Goal: Use online tool/utility: Utilize a website feature to perform a specific function

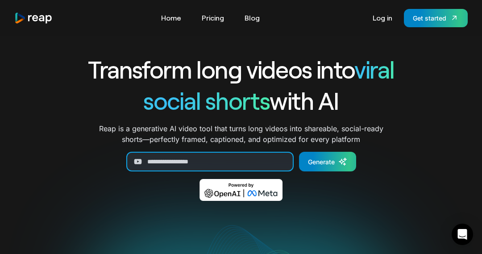
click at [179, 164] on input "Generate Form" at bounding box center [209, 162] width 167 height 20
paste input "**********"
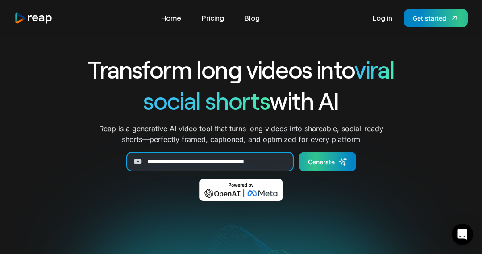
type input "**********"
click at [337, 167] on link "Generate" at bounding box center [327, 162] width 57 height 20
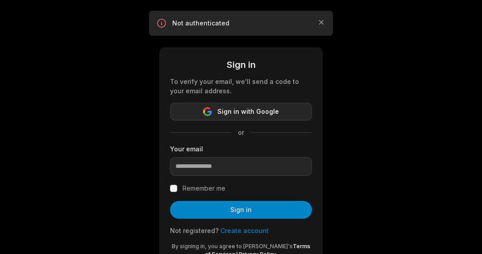
click at [255, 109] on span "Sign in with Google" at bounding box center [248, 111] width 62 height 11
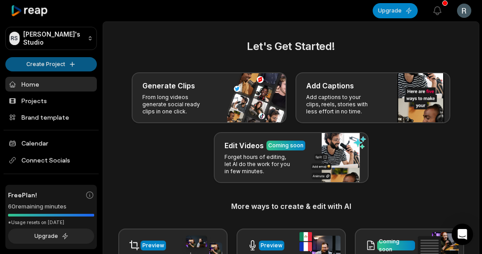
click at [54, 65] on html "RS Rocío's Studio Create Project Home Projects Brand template Calendar Connect …" at bounding box center [241, 127] width 482 height 254
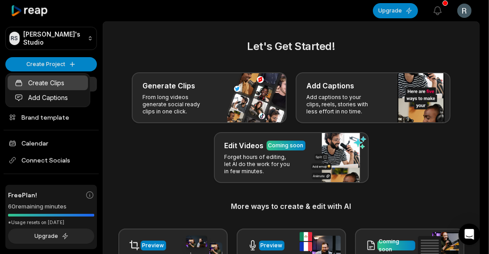
click at [62, 81] on link "Create Clips" at bounding box center [48, 82] width 80 height 15
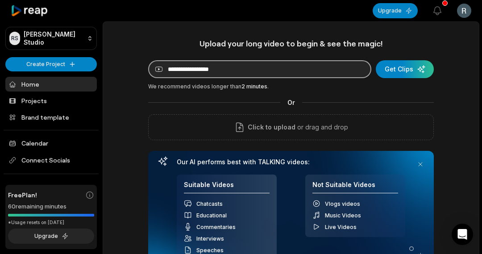
click at [183, 66] on input at bounding box center [259, 69] width 223 height 18
paste input "**********"
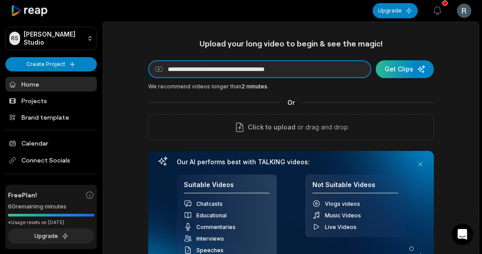
type input "**********"
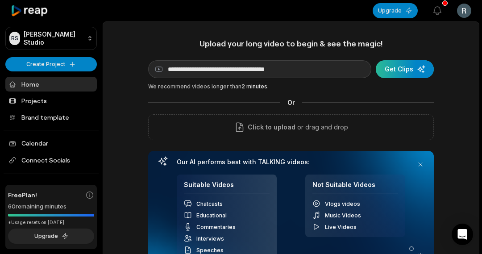
click at [395, 74] on div "submit" at bounding box center [405, 69] width 58 height 18
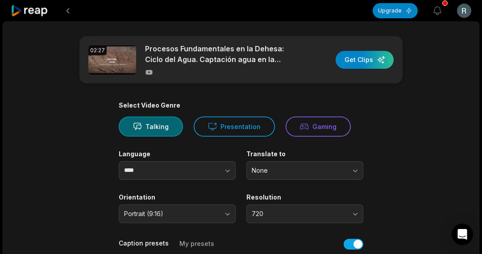
scroll to position [45, 0]
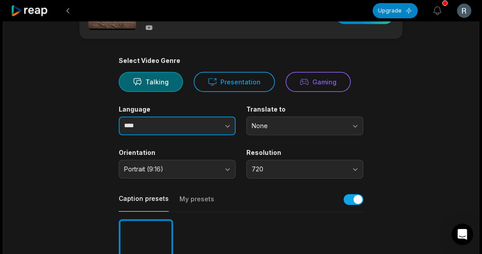
click at [228, 122] on icon "button" at bounding box center [227, 125] width 9 height 9
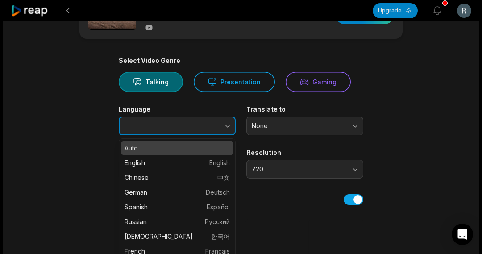
type input "****"
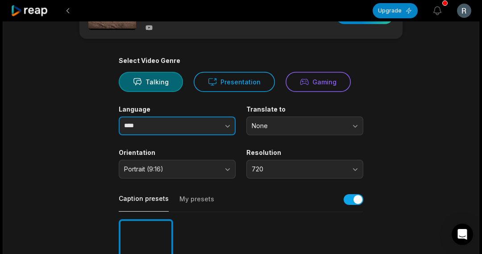
click at [227, 123] on icon "button" at bounding box center [227, 125] width 9 height 9
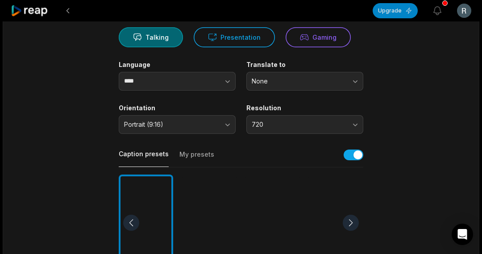
click at [189, 154] on button "My presets" at bounding box center [196, 158] width 35 height 17
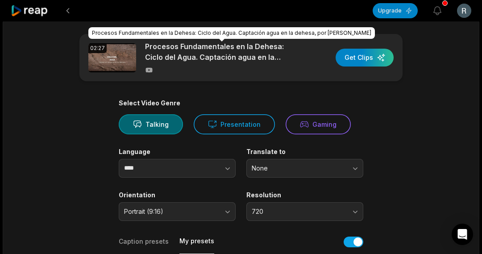
scroll to position [0, 0]
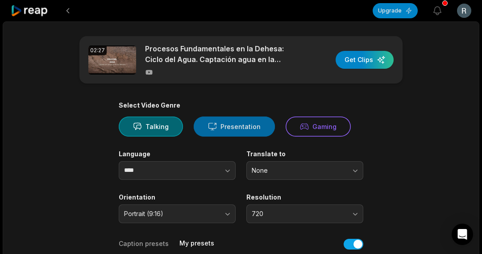
click at [233, 131] on button "Presentation" at bounding box center [234, 126] width 81 height 20
click at [145, 120] on button "Talking" at bounding box center [151, 126] width 64 height 20
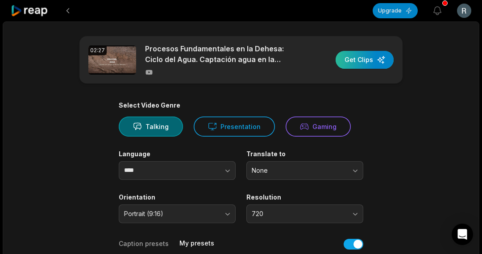
click at [348, 60] on div "button" at bounding box center [365, 60] width 58 height 18
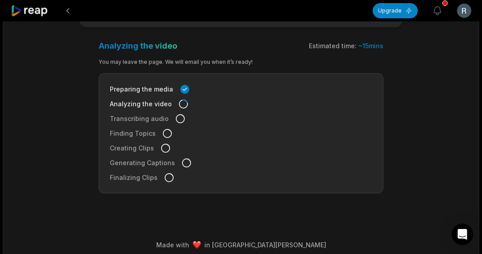
scroll to position [62, 0]
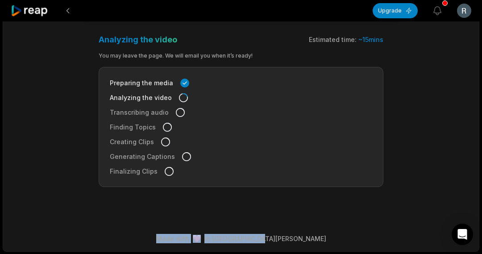
drag, startPoint x: 192, startPoint y: 238, endPoint x: 287, endPoint y: 239, distance: 95.1
click at [287, 239] on div "Made with in San Francisco" at bounding box center [241, 238] width 460 height 9
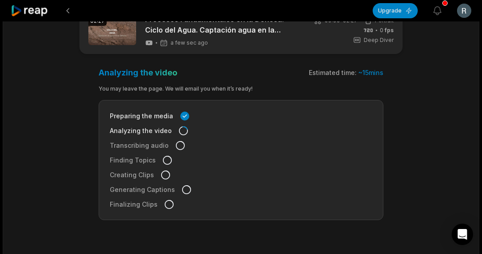
scroll to position [0, 0]
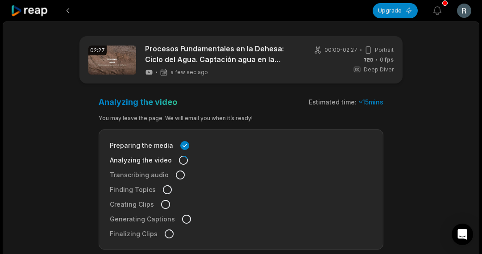
click at [405, 159] on main "02:27 Procesos Fundamentales en la Dehesa: Ciclo del Agua. Captación agua en la…" at bounding box center [241, 142] width 432 height 213
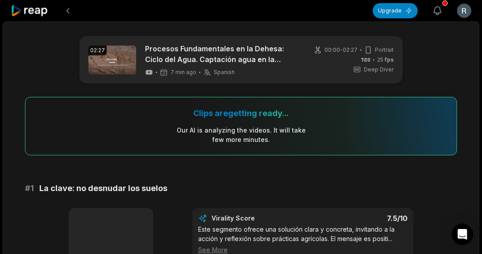
click at [444, 3] on div "button" at bounding box center [444, 2] width 5 height 5
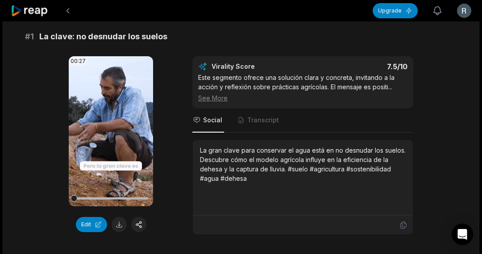
scroll to position [83, 0]
